Goal: Information Seeking & Learning: Learn about a topic

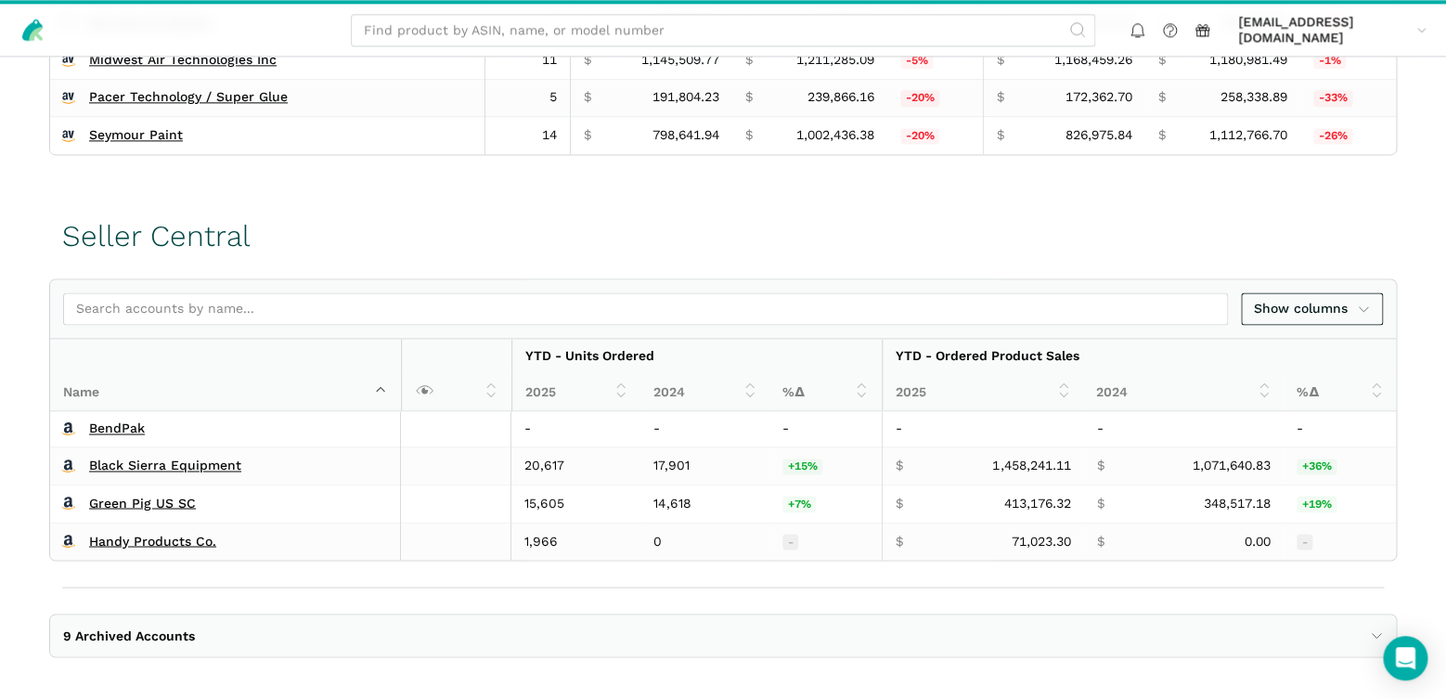
scroll to position [631, 0]
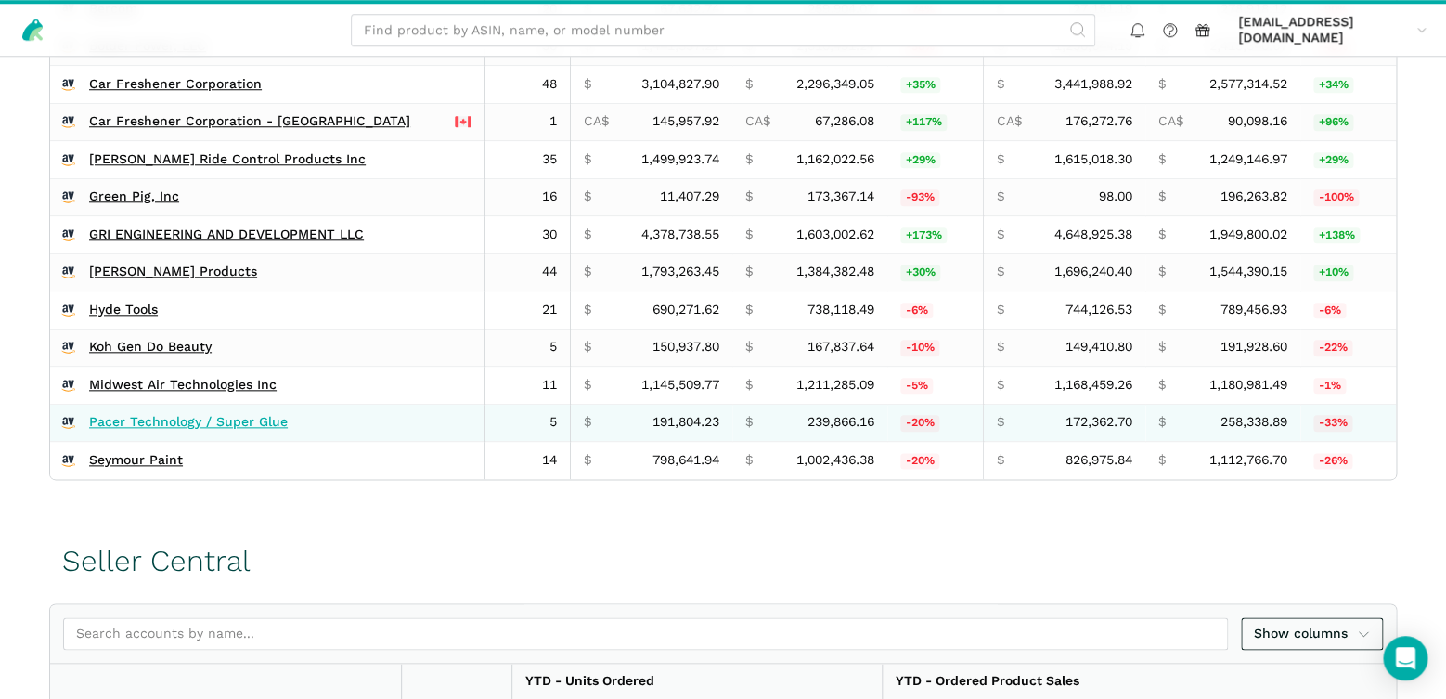
click at [151, 417] on link "Pacer Technology / Super Glue" at bounding box center [188, 422] width 199 height 17
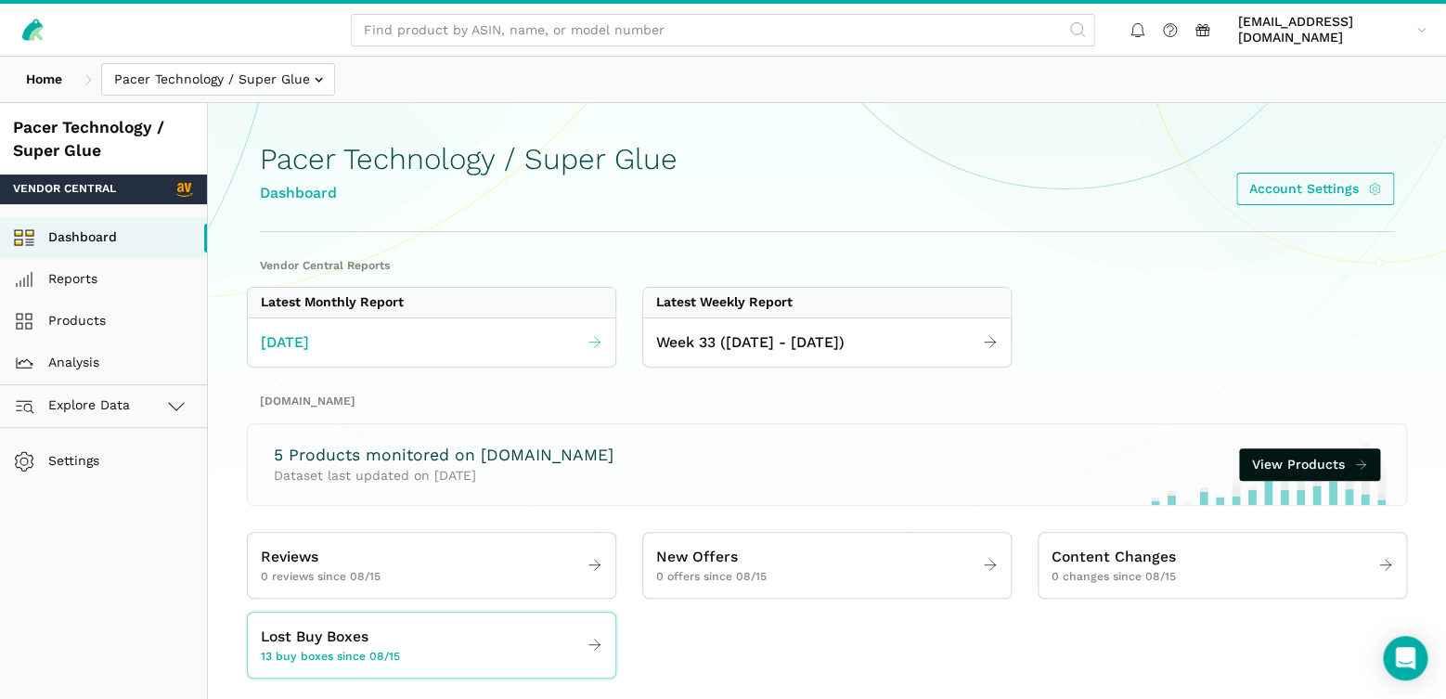
click at [390, 341] on link "[DATE]" at bounding box center [431, 343] width 367 height 36
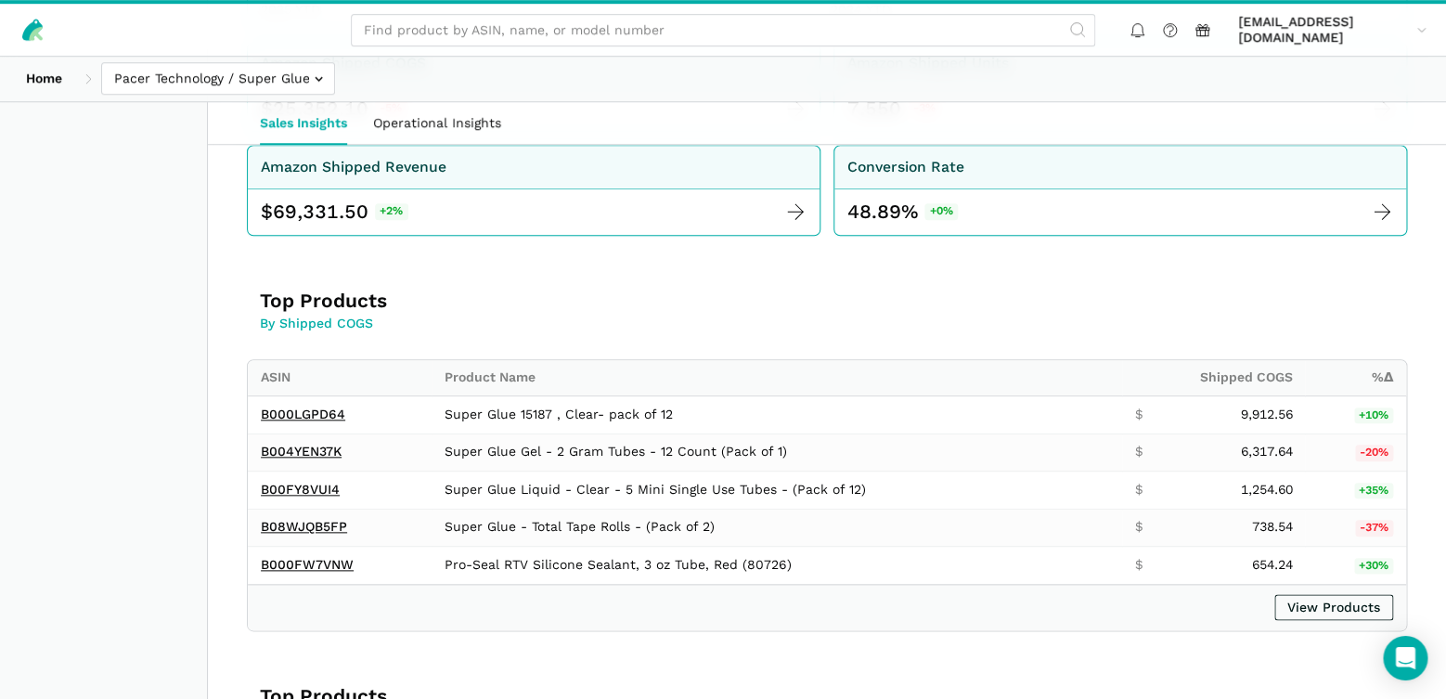
scroll to position [649, 0]
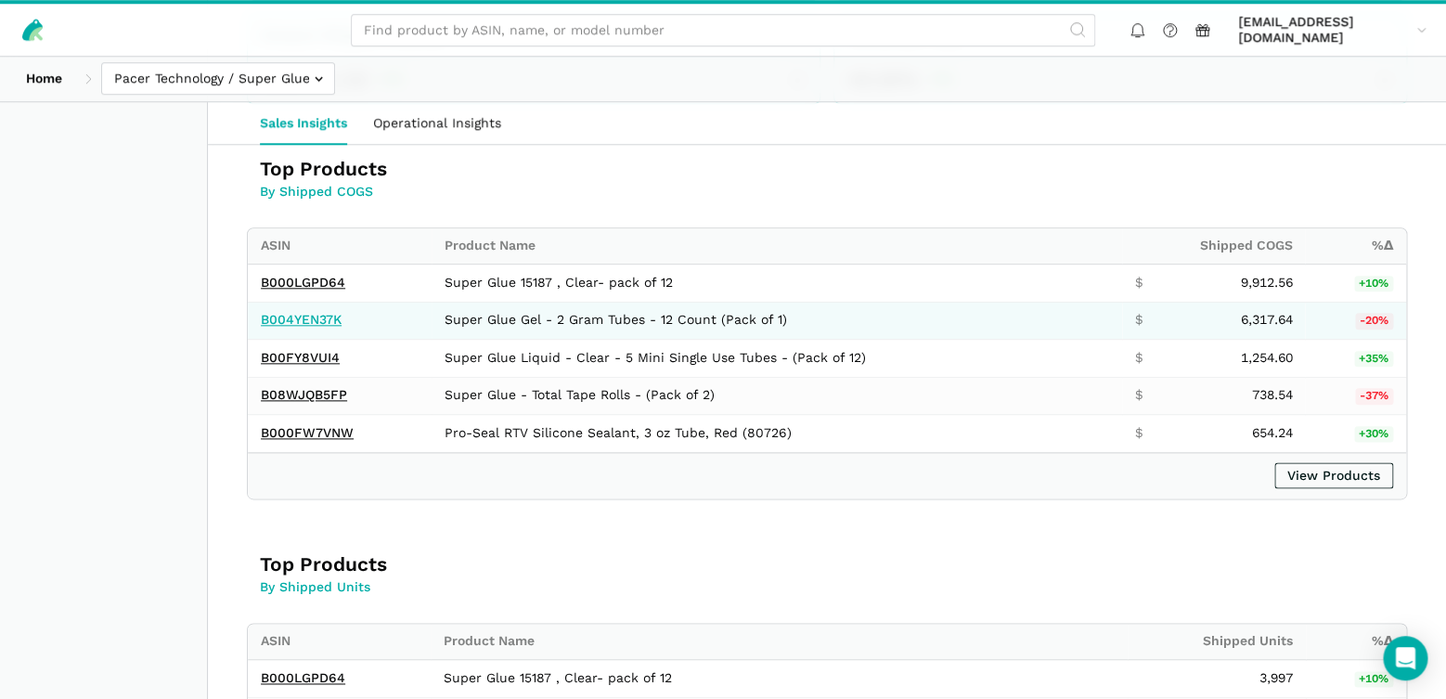
click at [312, 320] on link "B004YEN37K" at bounding box center [301, 319] width 81 height 15
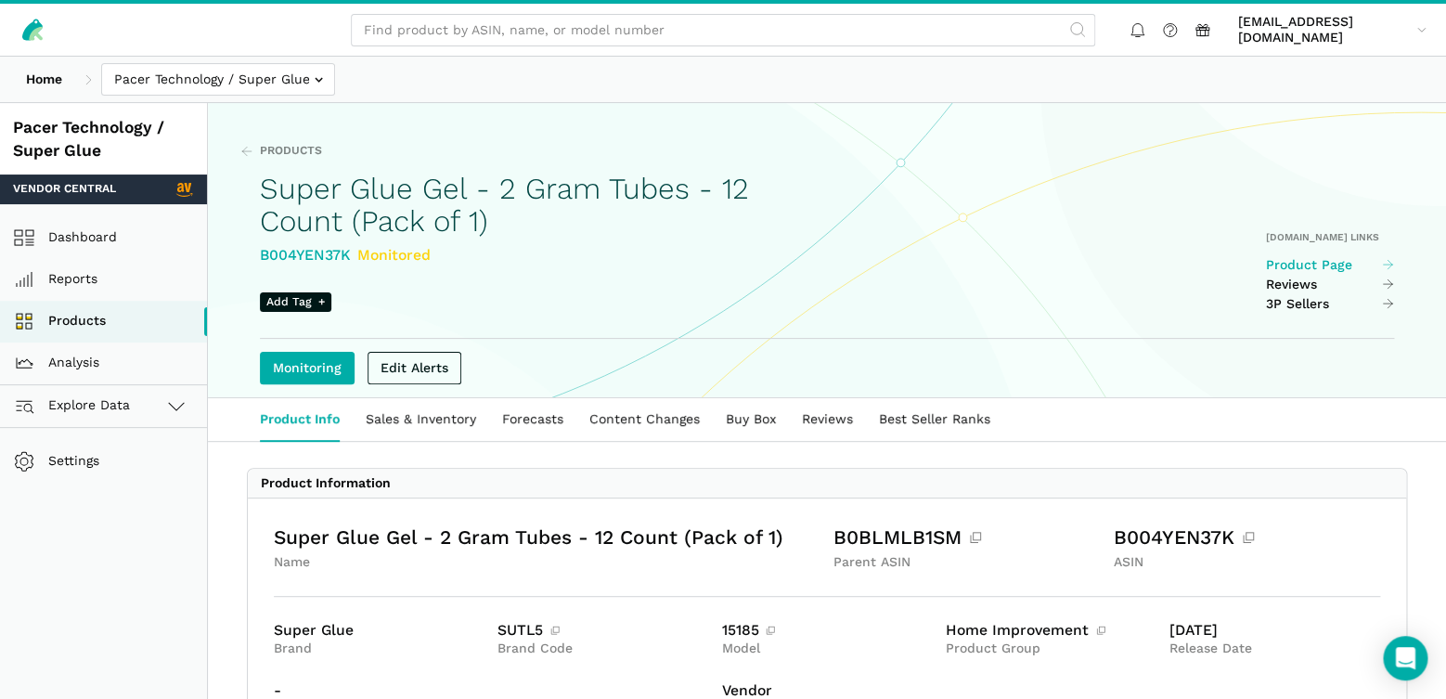
click at [1286, 262] on link "Product Page" at bounding box center [1330, 265] width 129 height 17
click at [82, 238] on link "Dashboard" at bounding box center [103, 238] width 207 height 42
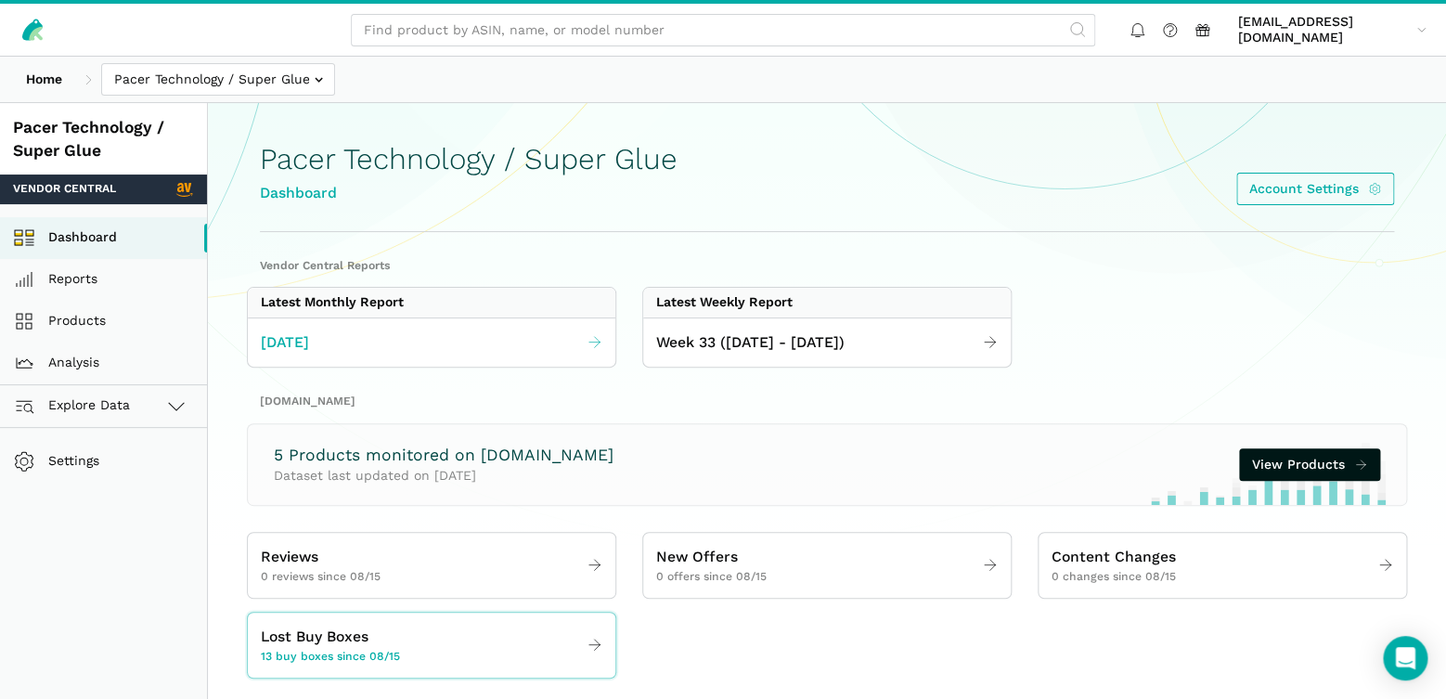
click at [590, 337] on icon at bounding box center [594, 342] width 17 height 17
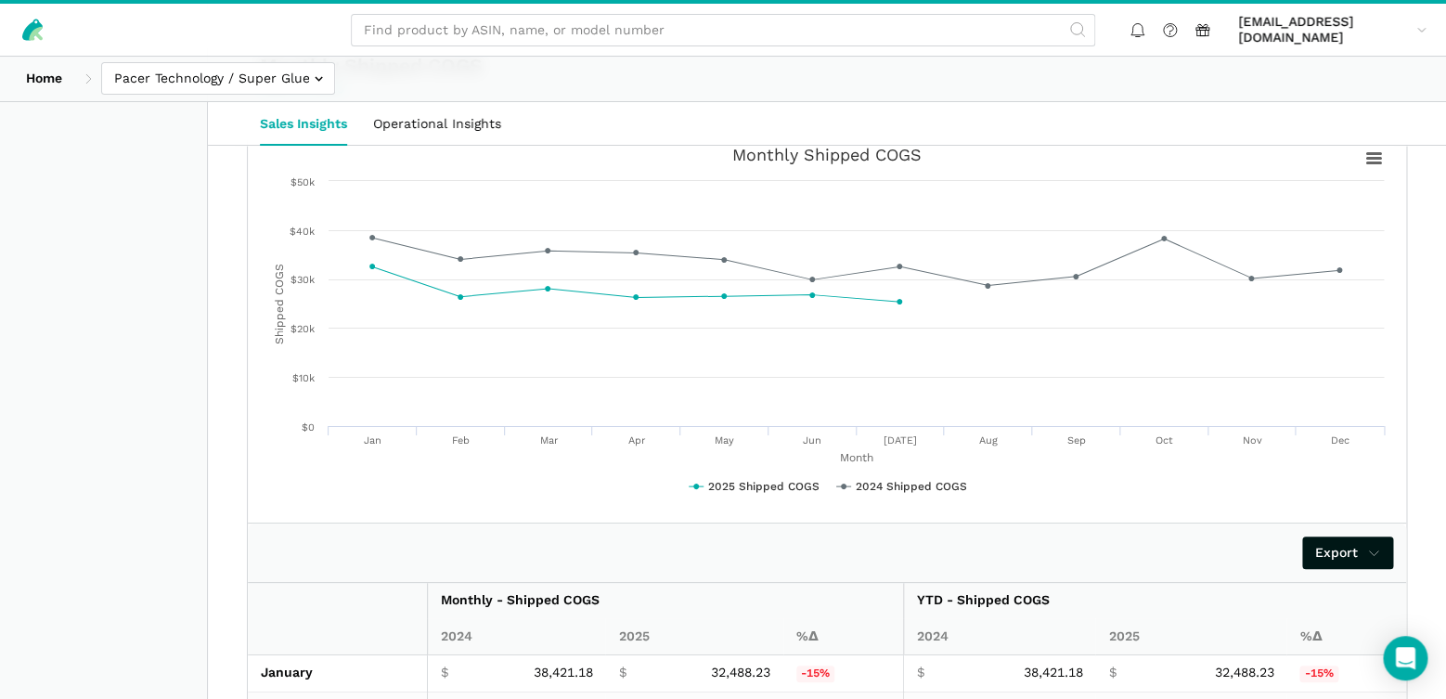
scroll to position [3222, 0]
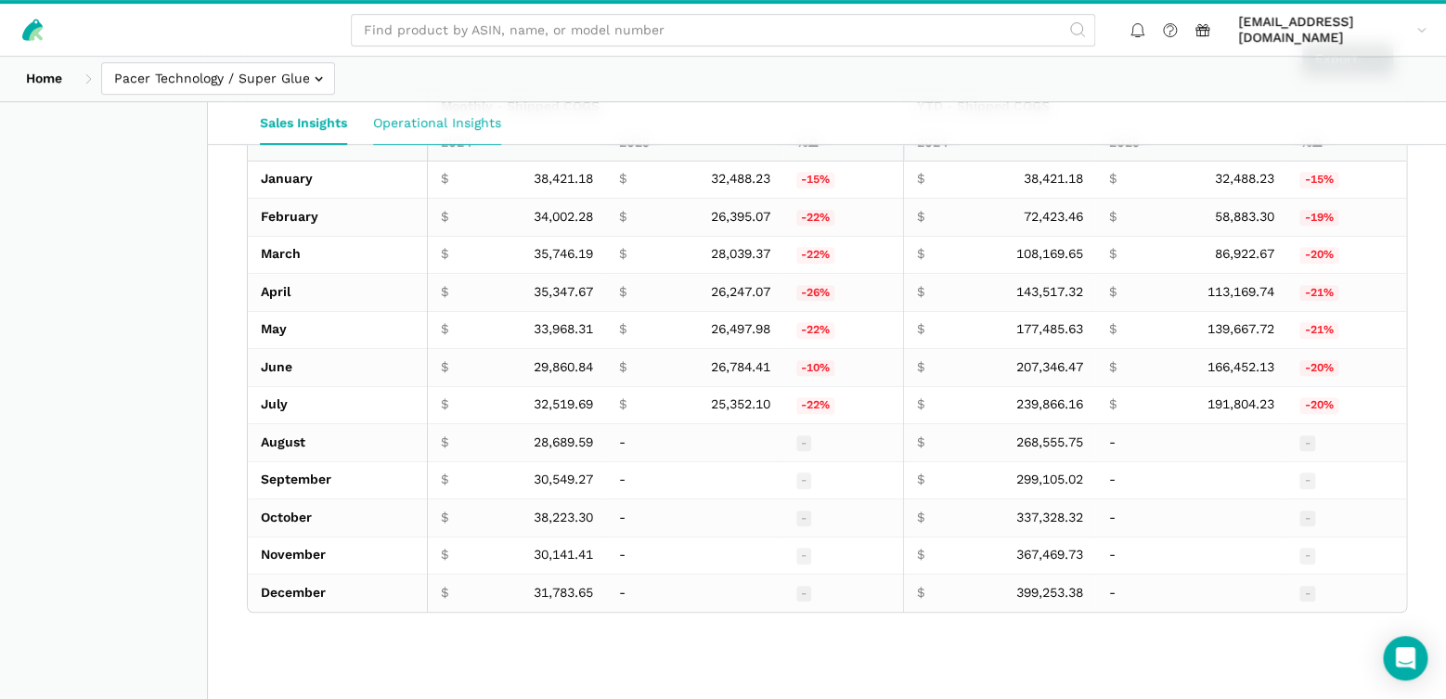
click at [417, 118] on link "Operational Insights" at bounding box center [437, 123] width 154 height 43
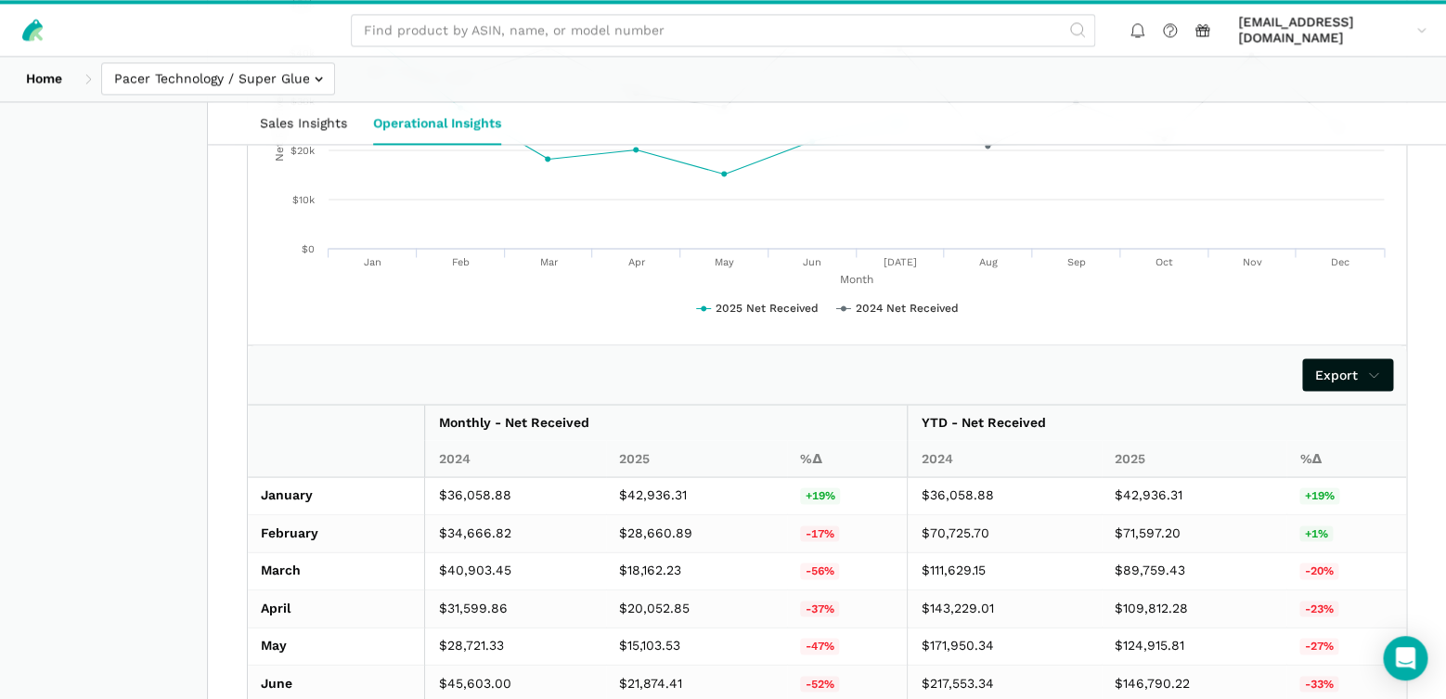
scroll to position [783, 0]
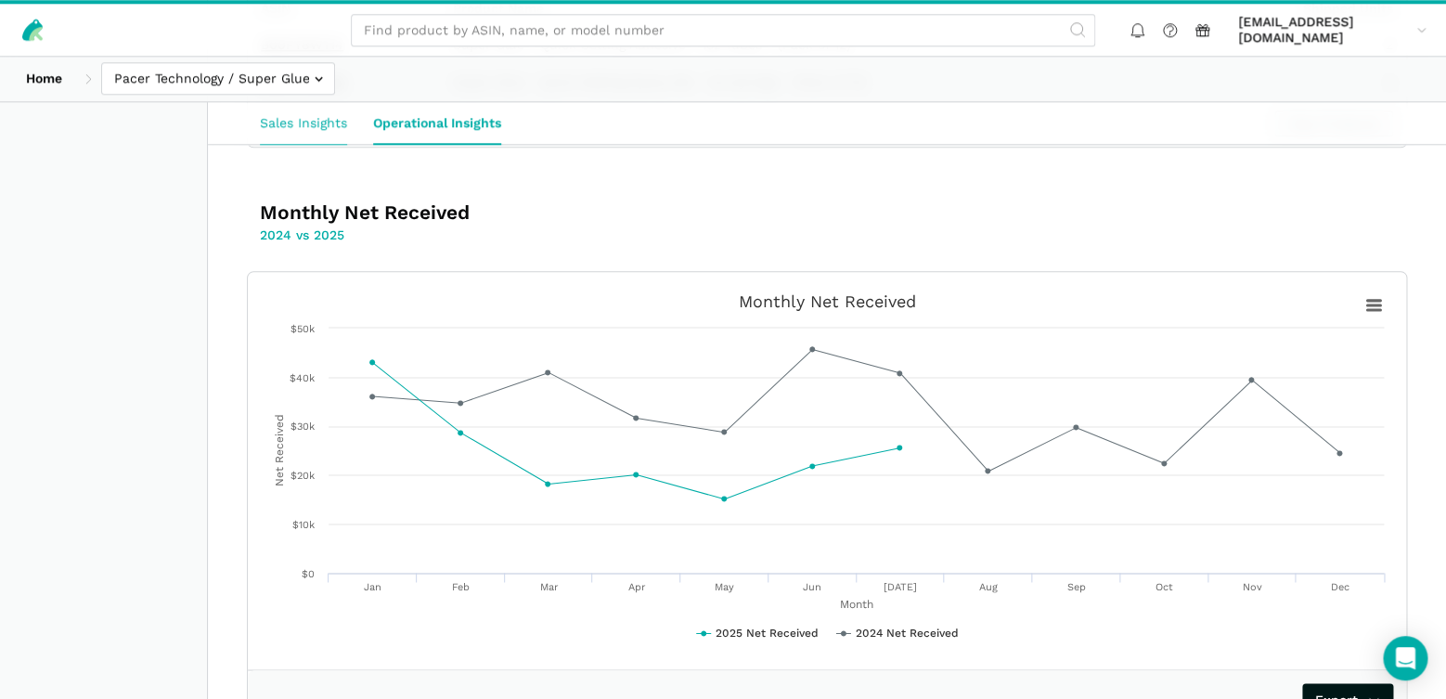
click at [312, 119] on link "Sales Insights" at bounding box center [303, 123] width 113 height 43
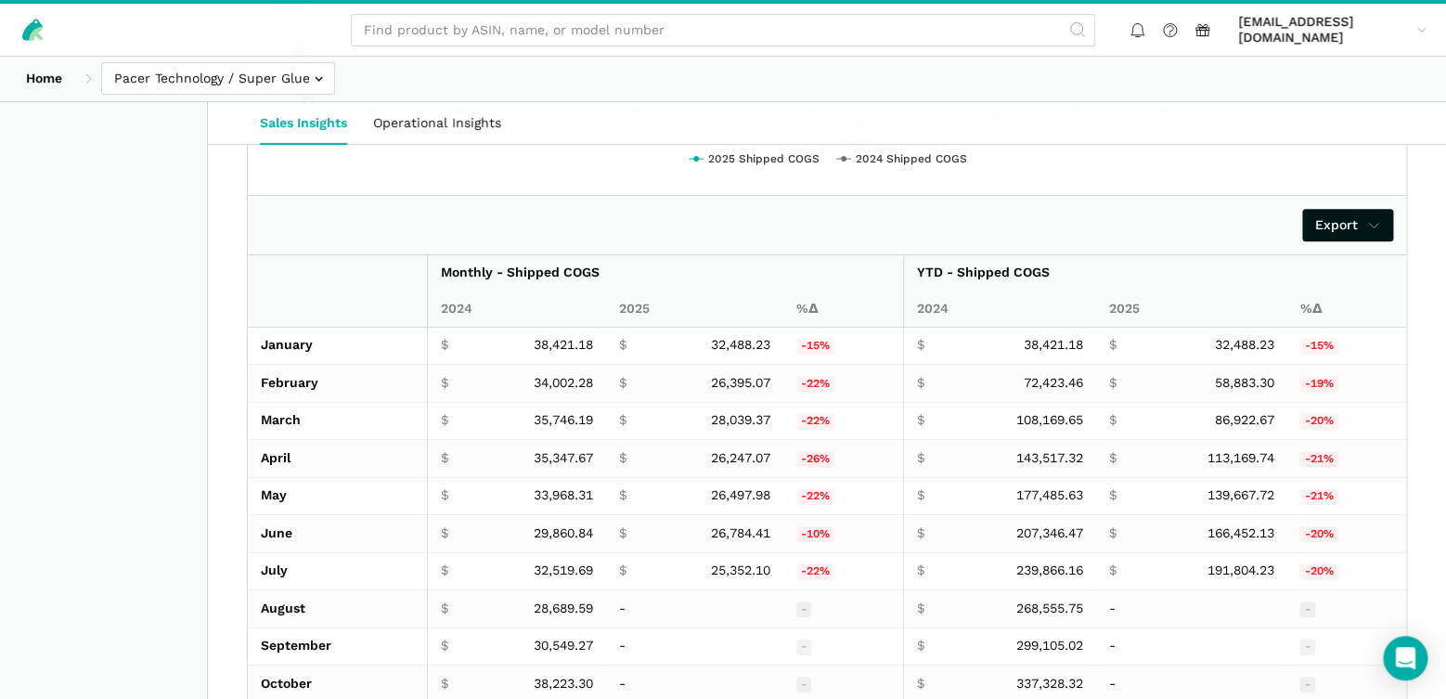
scroll to position [2731, 0]
